Goal: Task Accomplishment & Management: Use online tool/utility

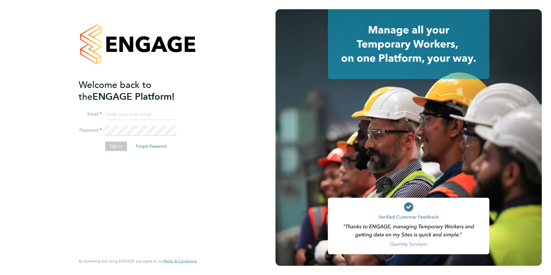
type input "[EMAIL_ADDRESS][DOMAIN_NAME]"
click at [118, 148] on button "Sign In" at bounding box center [116, 145] width 22 height 9
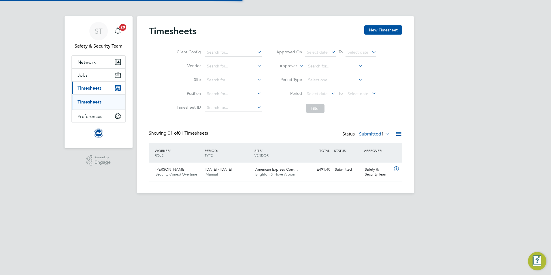
scroll to position [15, 50]
click at [92, 99] on link "Timesheets" at bounding box center [89, 101] width 24 height 5
click at [179, 173] on span "Security (Amex) Overtime" at bounding box center [176, 174] width 41 height 5
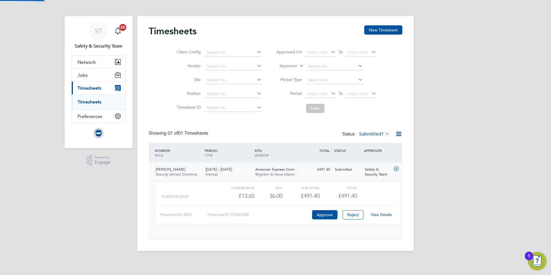
scroll to position [10, 56]
click at [478, 52] on div "ST Safety & Security Team Notifications 20 Applications: Network Sites Workers …" at bounding box center [275, 128] width 551 height 256
click at [83, 76] on span "Jobs" at bounding box center [82, 74] width 10 height 5
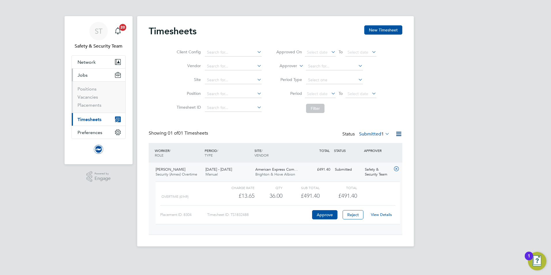
click at [88, 119] on span "Timesheets" at bounding box center [89, 119] width 24 height 5
